Goal: Register for event/course

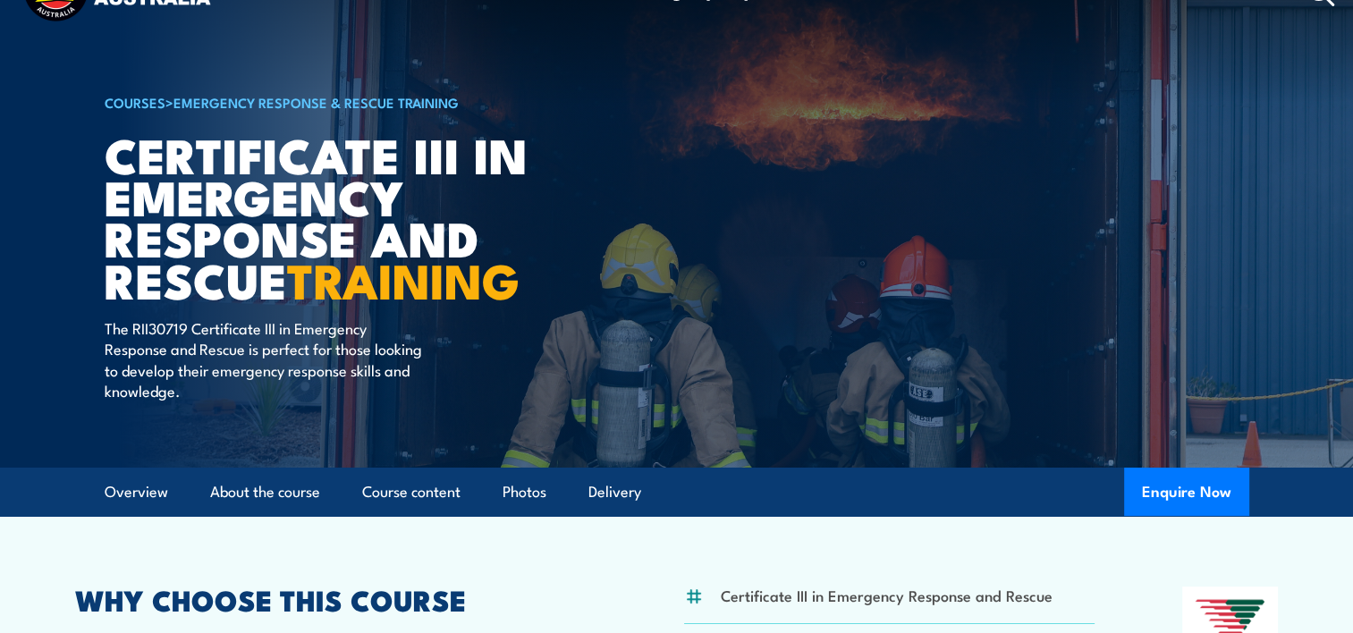
scroll to position [47, 0]
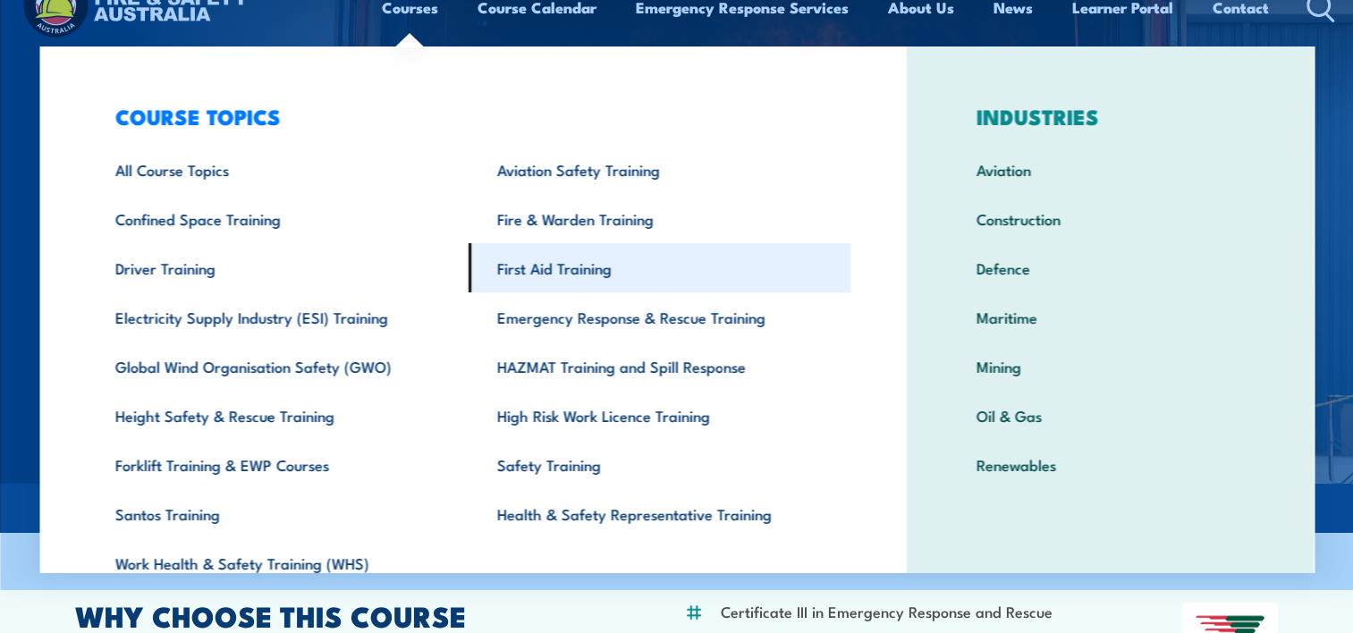
click at [567, 263] on link "First Aid Training" at bounding box center [659, 267] width 382 height 49
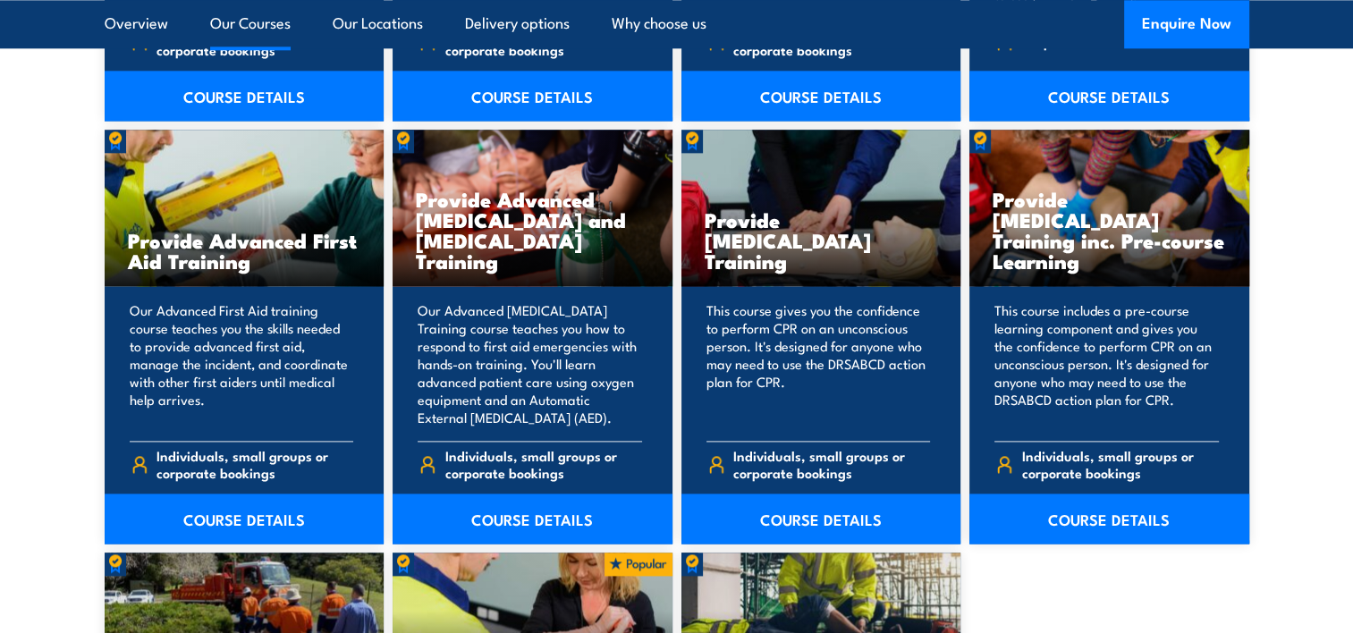
scroll to position [2243, 0]
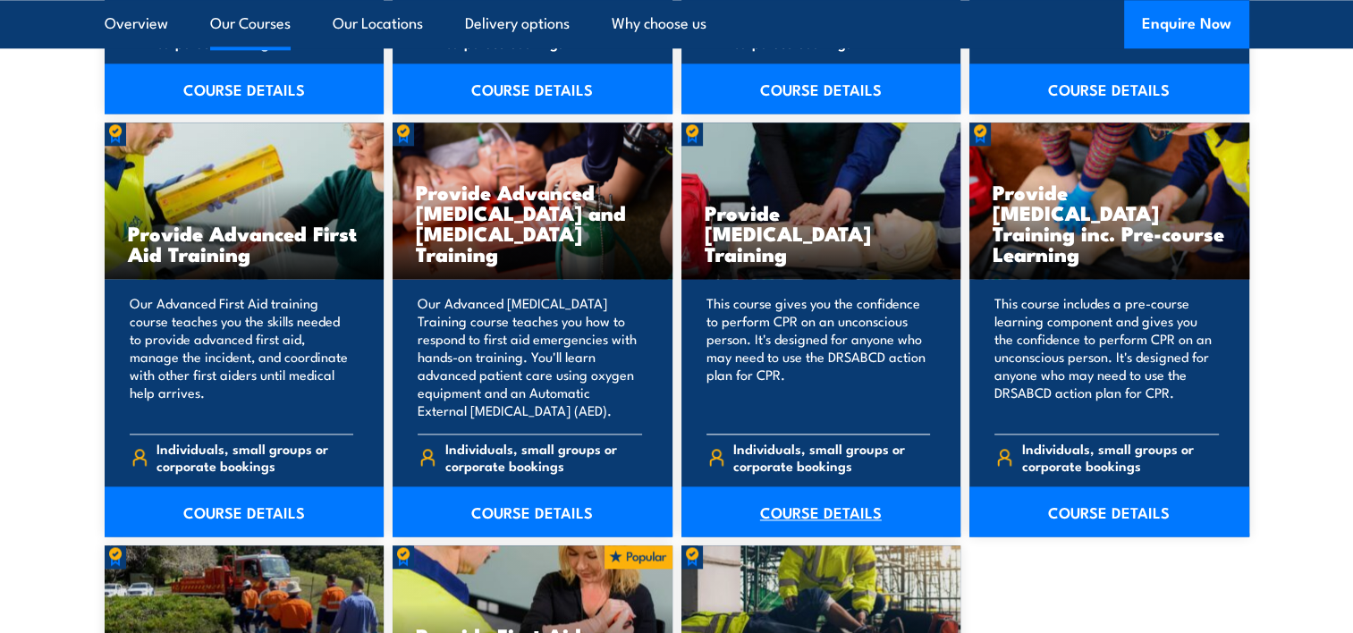
click at [844, 515] on link "COURSE DETAILS" at bounding box center [821, 511] width 280 height 50
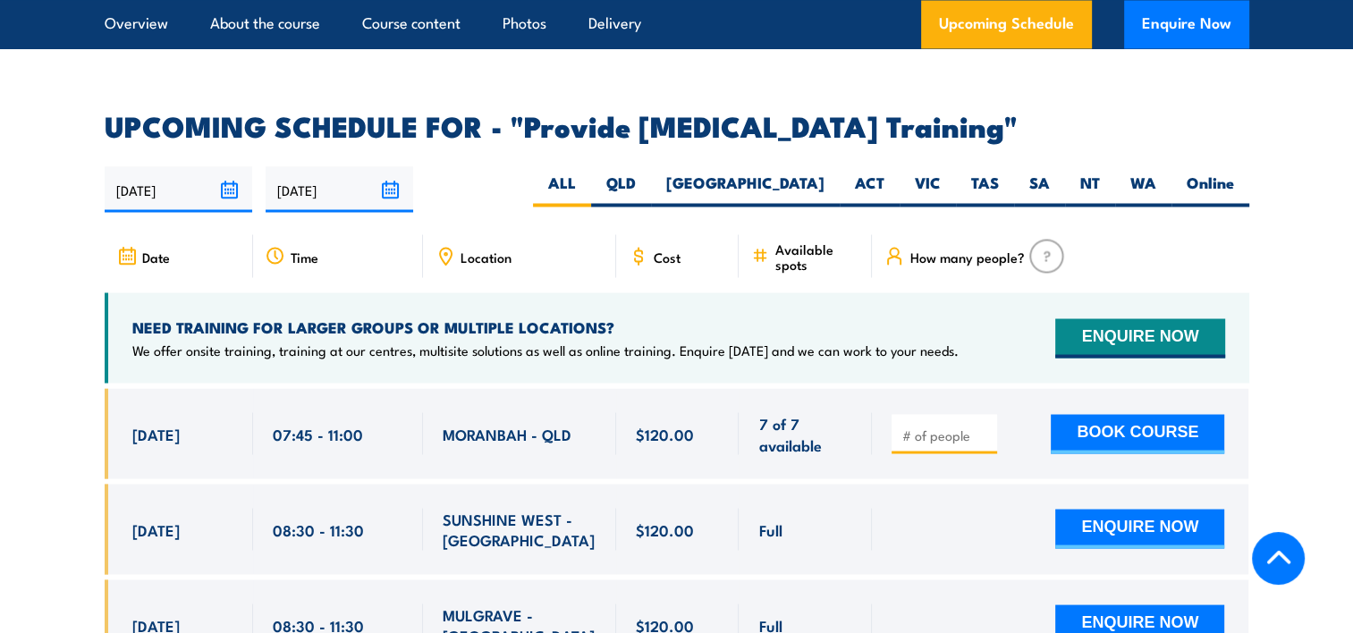
scroll to position [3182, 0]
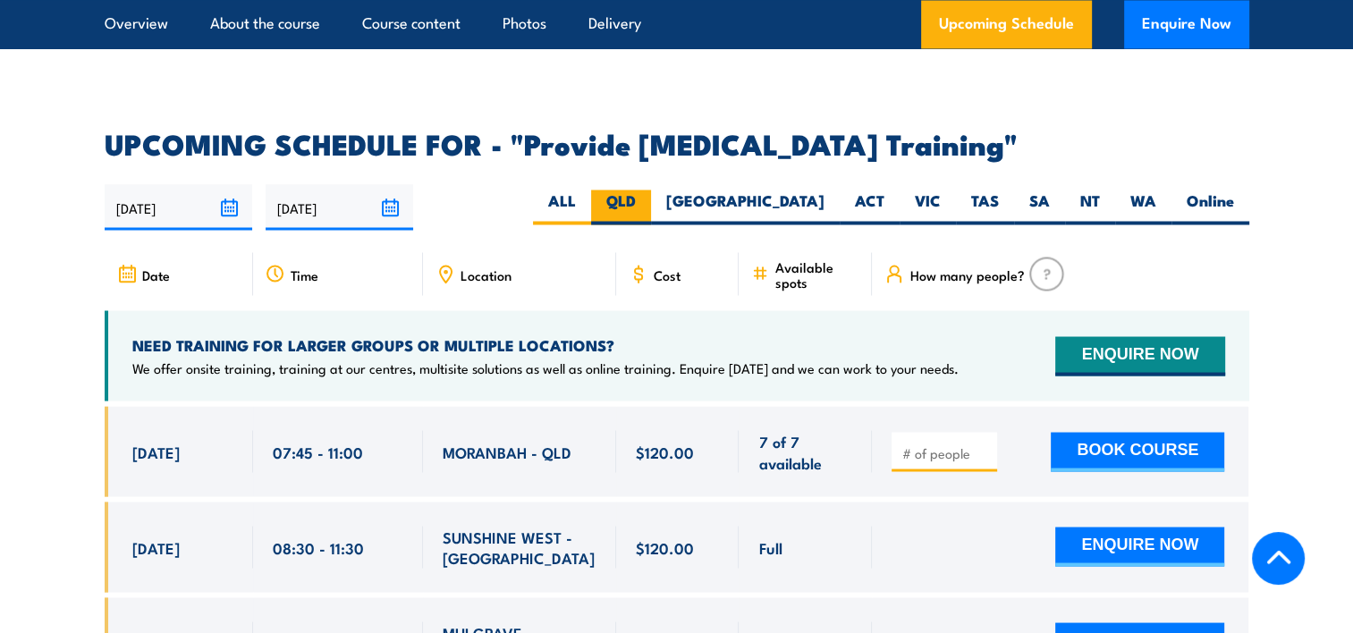
click at [651, 216] on label "QLD" at bounding box center [621, 207] width 60 height 35
click at [647, 201] on input "QLD" at bounding box center [642, 196] width 12 height 12
radio input "true"
